Goal: Use online tool/utility: Utilize a website feature to perform a specific function

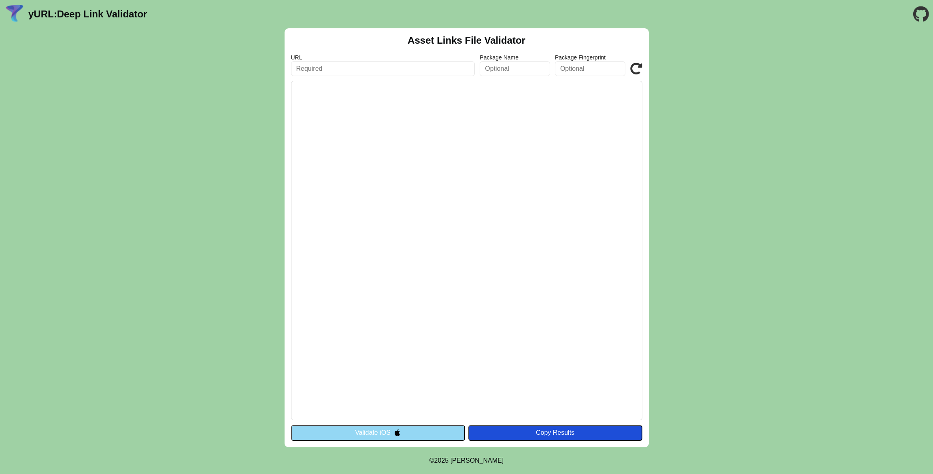
click at [361, 69] on input "text" at bounding box center [383, 69] width 184 height 15
paste input "[URL][DOMAIN_NAME]"
type input "[URL][DOMAIN_NAME]"
click button "Validate" at bounding box center [0, 0] width 0 height 0
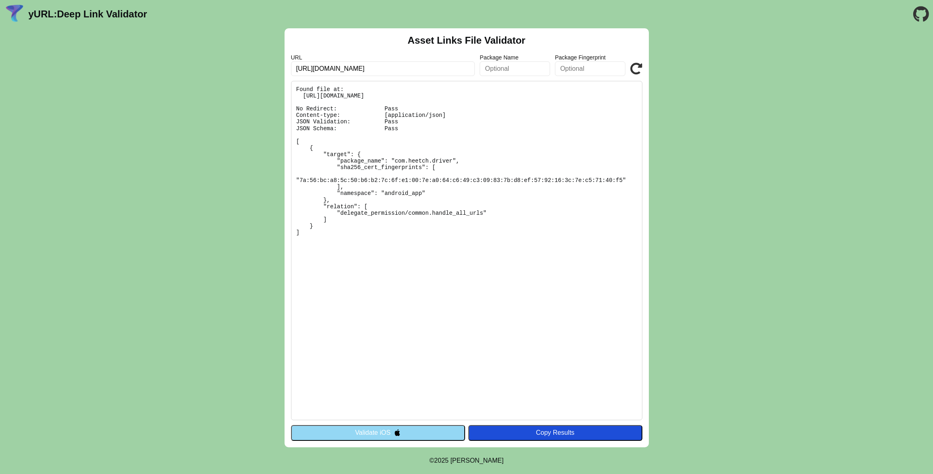
click at [314, 96] on pre "Found file at: https://heetch-driver.go.link/.well-known/assetlinks.json No Red…" at bounding box center [466, 251] width 351 height 340
drag, startPoint x: 314, startPoint y: 97, endPoint x: 487, endPoint y: 95, distance: 173.2
click at [487, 95] on pre "Found file at: https://heetch-driver.go.link/.well-known/assetlinks.json No Red…" at bounding box center [466, 251] width 351 height 340
copy pre "https://heetch-driver.go.link/.well-known/assetlinks.json"
